Goal: Task Accomplishment & Management: Manage account settings

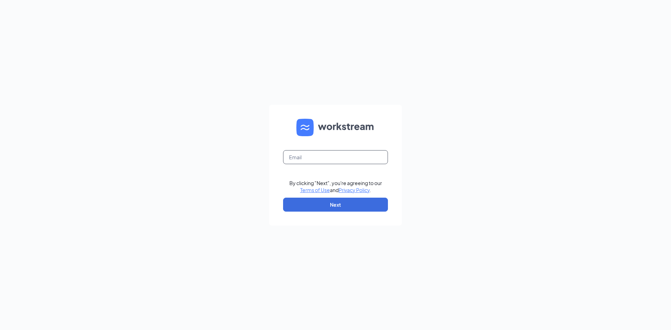
click at [297, 156] on input "text" at bounding box center [335, 157] width 105 height 14
type input "[DOMAIN_NAME][EMAIL_ADDRESS][PERSON_NAME][DOMAIN_NAME]"
click at [335, 206] on button "Next" at bounding box center [335, 205] width 105 height 14
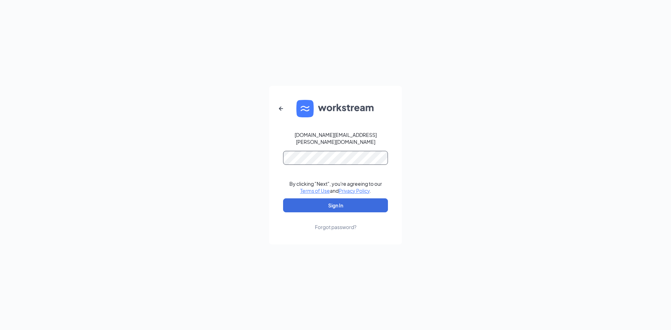
click at [283, 198] on button "Sign In" at bounding box center [335, 205] width 105 height 14
click at [426, 123] on div "[DOMAIN_NAME][EMAIL_ADDRESS][PERSON_NAME][DOMAIN_NAME] By clicking "Next", you'…" at bounding box center [335, 165] width 671 height 330
click at [296, 212] on form "[DOMAIN_NAME][EMAIL_ADDRESS][PERSON_NAME][DOMAIN_NAME] By clicking "Next", you'…" at bounding box center [335, 165] width 133 height 159
click at [296, 205] on button "Sign In" at bounding box center [335, 205] width 105 height 14
click at [283, 198] on button "Sign In" at bounding box center [335, 205] width 105 height 14
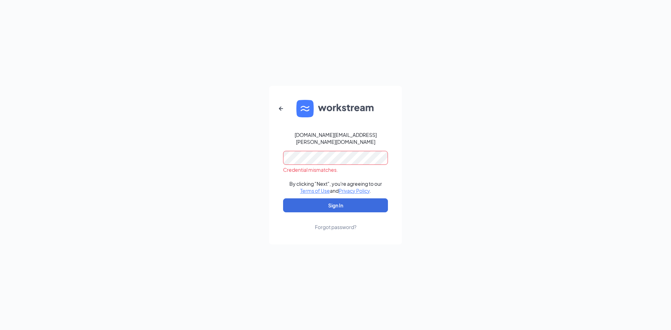
drag, startPoint x: 171, startPoint y: 210, endPoint x: 189, endPoint y: 207, distance: 18.0
click at [171, 210] on div "[DOMAIN_NAME][EMAIL_ADDRESS][PERSON_NAME][DOMAIN_NAME] Credential mismatches. B…" at bounding box center [335, 165] width 671 height 330
click at [298, 202] on button "Sign In" at bounding box center [335, 205] width 105 height 14
click at [301, 202] on button "Sign In" at bounding box center [335, 205] width 105 height 14
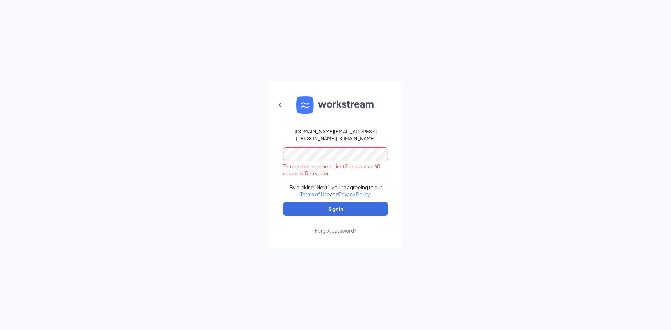
click at [213, 174] on div "[DOMAIN_NAME][EMAIL_ADDRESS][PERSON_NAME][DOMAIN_NAME] Throttle limit reached. …" at bounding box center [335, 165] width 671 height 330
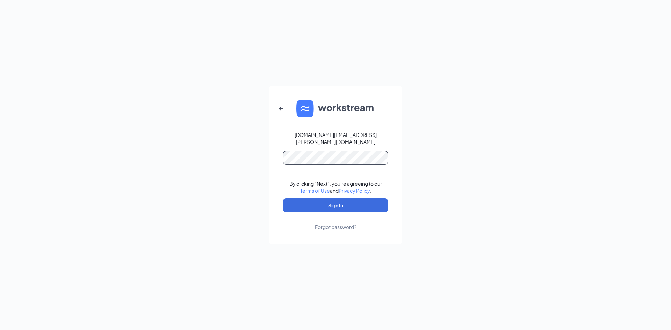
click at [283, 198] on button "Sign In" at bounding box center [335, 205] width 105 height 14
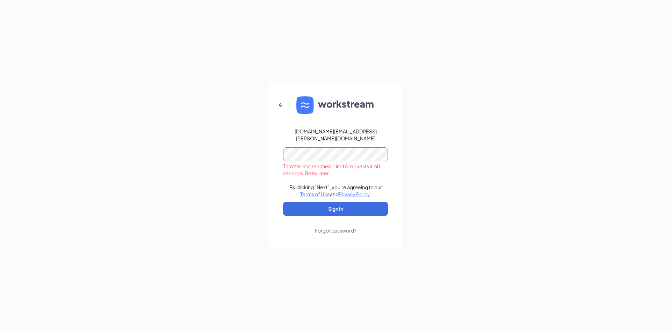
drag, startPoint x: 217, startPoint y: 190, endPoint x: 257, endPoint y: 193, distance: 39.9
click at [217, 190] on div "[DOMAIN_NAME][EMAIL_ADDRESS][PERSON_NAME][DOMAIN_NAME] Throttle limit reached. …" at bounding box center [335, 165] width 671 height 330
click at [292, 205] on button "Sign In" at bounding box center [335, 209] width 105 height 14
click at [354, 139] on form "[DOMAIN_NAME][EMAIL_ADDRESS][PERSON_NAME][DOMAIN_NAME] Throttle limit reached. …" at bounding box center [335, 165] width 133 height 166
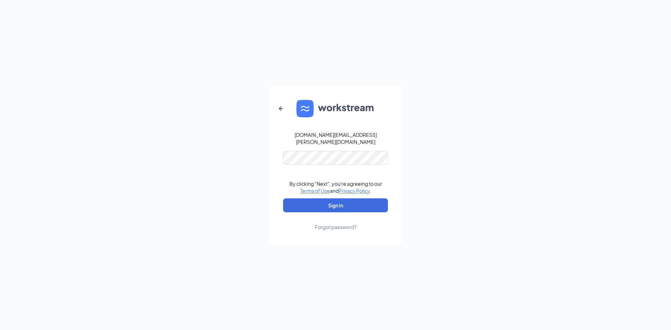
click at [297, 210] on form "[DOMAIN_NAME][EMAIL_ADDRESS][PERSON_NAME][DOMAIN_NAME] By clicking "Next", you'…" at bounding box center [335, 165] width 133 height 159
click at [298, 206] on button "Sign In" at bounding box center [335, 205] width 105 height 14
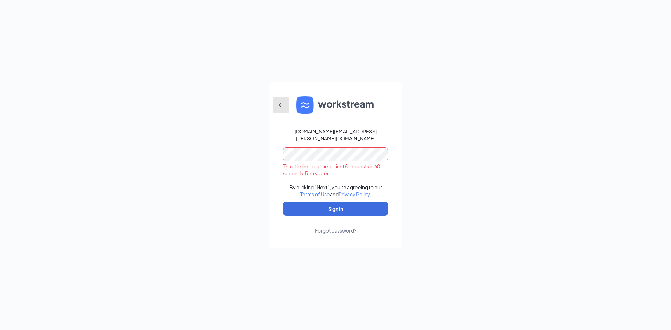
click at [279, 109] on icon "ArrowLeftNew" at bounding box center [281, 105] width 8 height 8
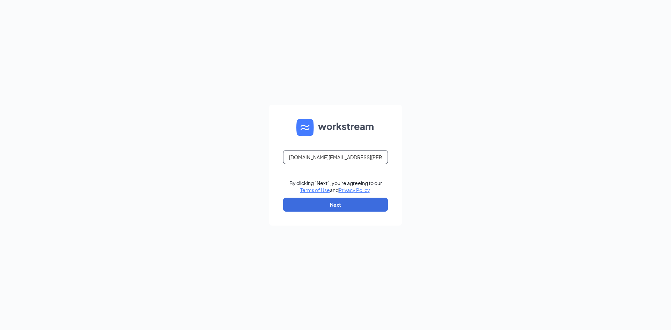
drag, startPoint x: 310, startPoint y: 158, endPoint x: 257, endPoint y: 160, distance: 52.8
click at [257, 160] on div "[DOMAIN_NAME][EMAIL_ADDRESS][PERSON_NAME][DOMAIN_NAME] By clicking "Next", you'…" at bounding box center [335, 165] width 671 height 330
type input "[DOMAIN_NAME][EMAIL_ADDRESS][PERSON_NAME][DOMAIN_NAME]"
click at [339, 202] on button "Next" at bounding box center [335, 205] width 105 height 14
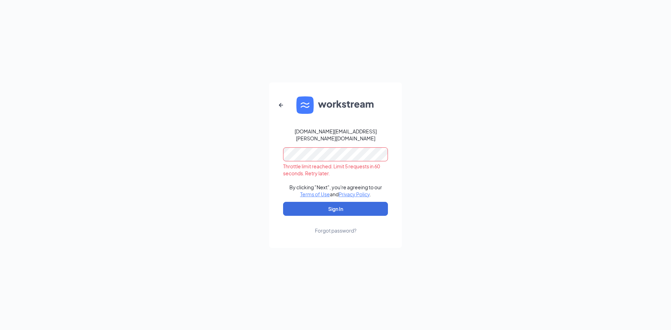
click at [249, 158] on div "[DOMAIN_NAME][EMAIL_ADDRESS][PERSON_NAME][DOMAIN_NAME] Throttle limit reached. …" at bounding box center [335, 165] width 671 height 330
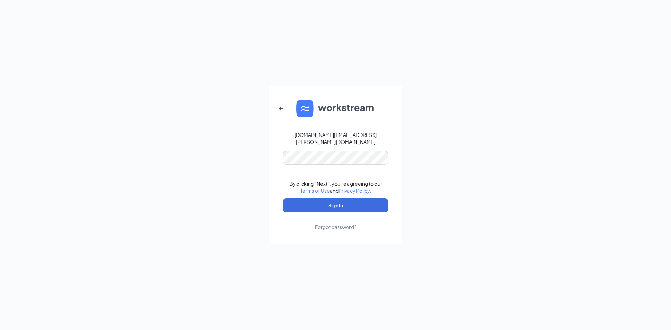
click at [249, 158] on div "[DOMAIN_NAME][EMAIL_ADDRESS][PERSON_NAME][DOMAIN_NAME] By clicking "Next", you'…" at bounding box center [335, 165] width 671 height 330
click at [309, 205] on button "Sign In" at bounding box center [335, 205] width 105 height 14
